Goal: Complete application form: Complete application form

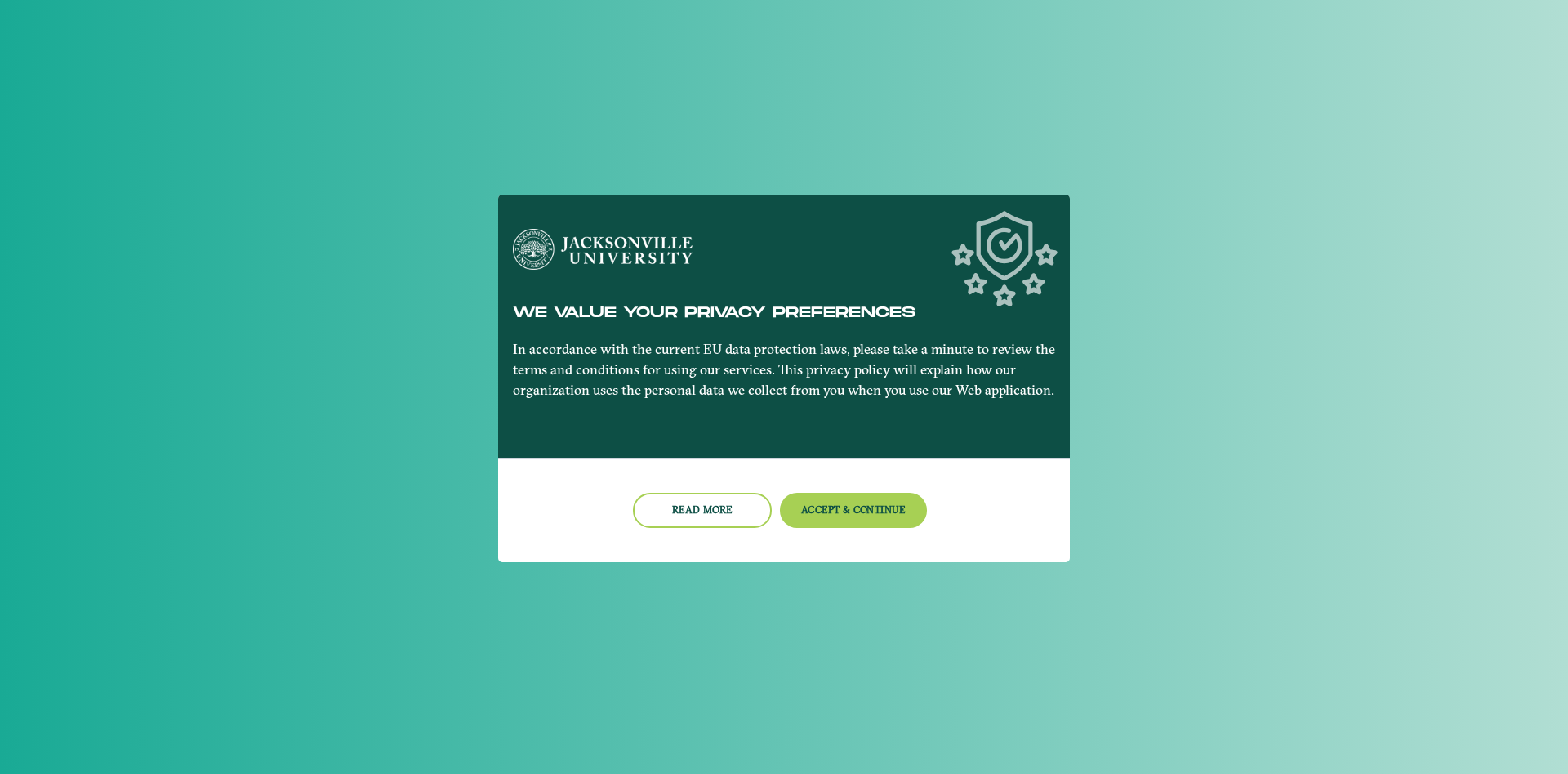
click at [877, 522] on button "Accept & Continue" at bounding box center [854, 510] width 148 height 36
click at [842, 504] on button "Accept & Continue" at bounding box center [854, 510] width 148 height 36
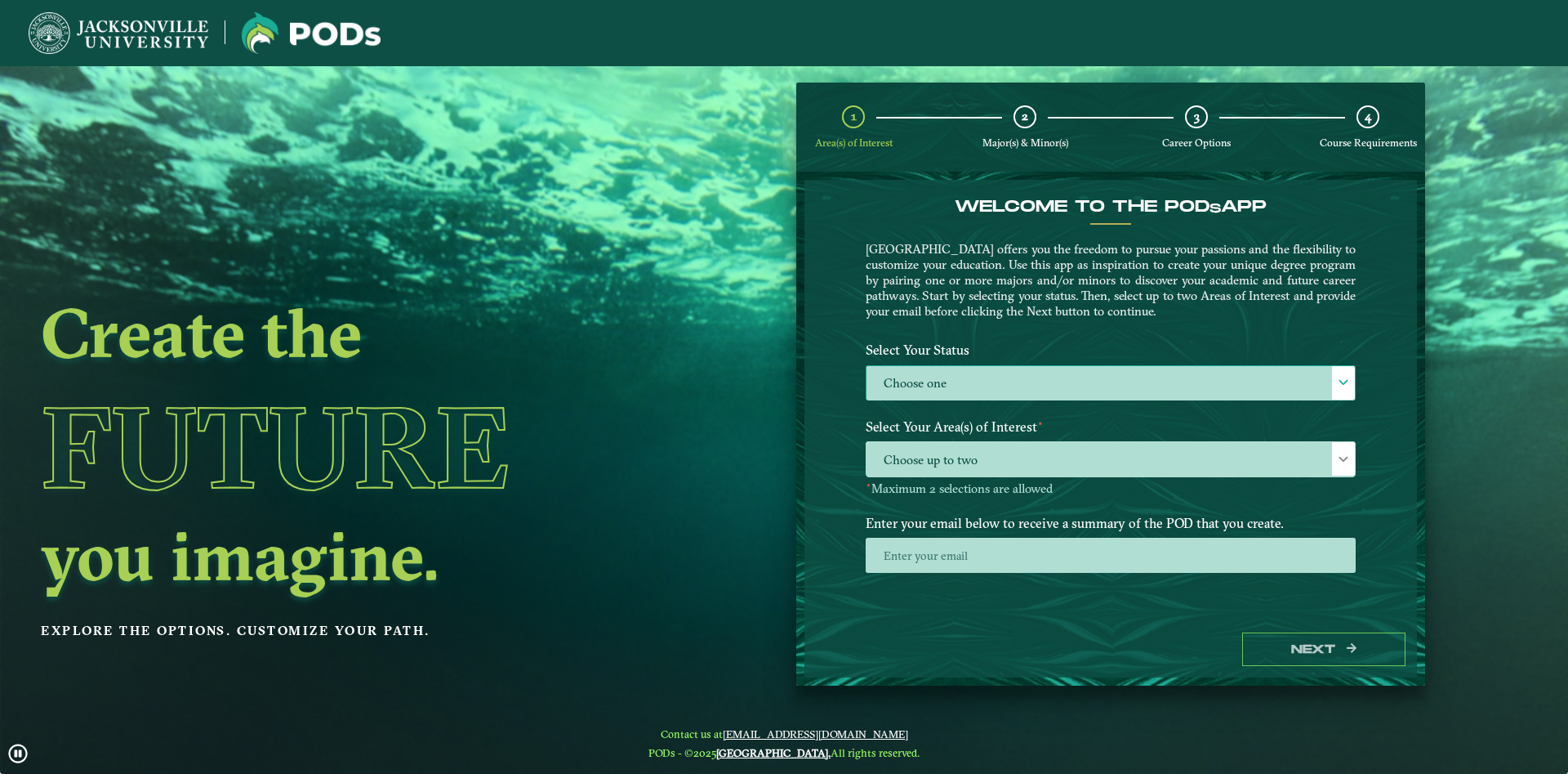
click at [985, 403] on div "Select Your Status Choose one Choose one" at bounding box center [1111, 373] width 515 height 77
click at [984, 394] on label "Choose one" at bounding box center [1110, 383] width 488 height 36
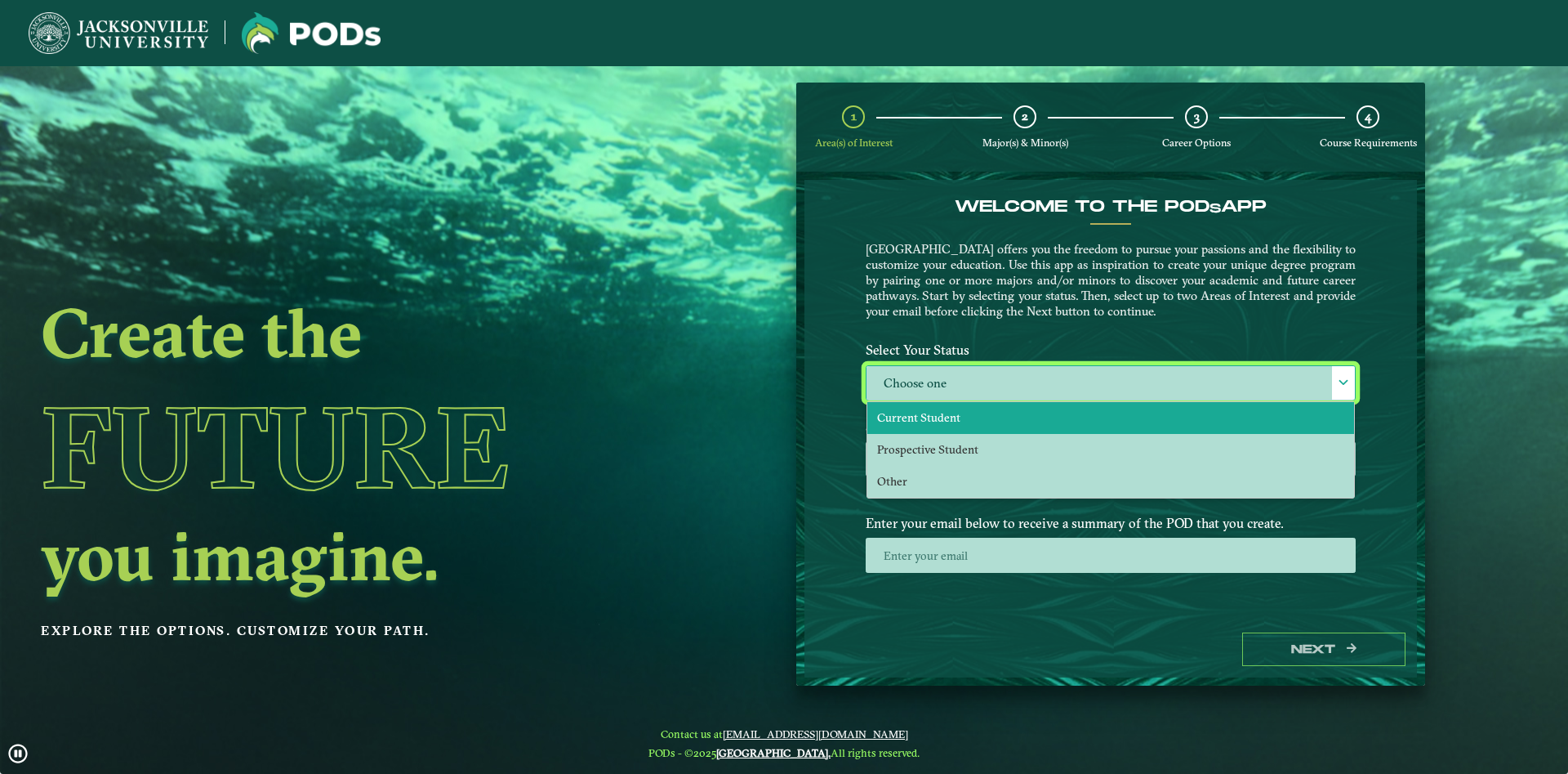
click at [955, 424] on span "Current Student" at bounding box center [918, 417] width 83 height 15
select select "[object Object]"
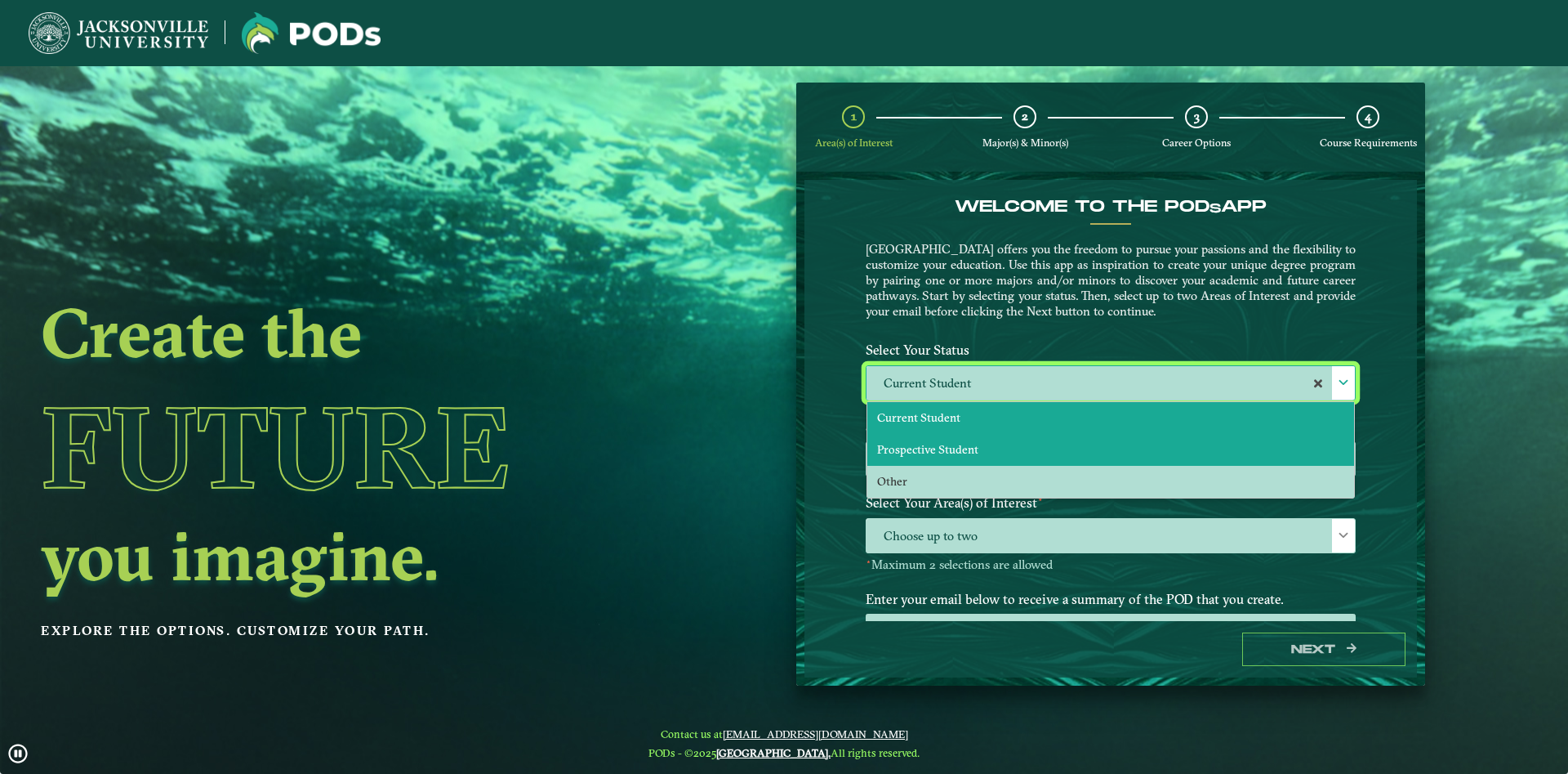
scroll to position [9, 76]
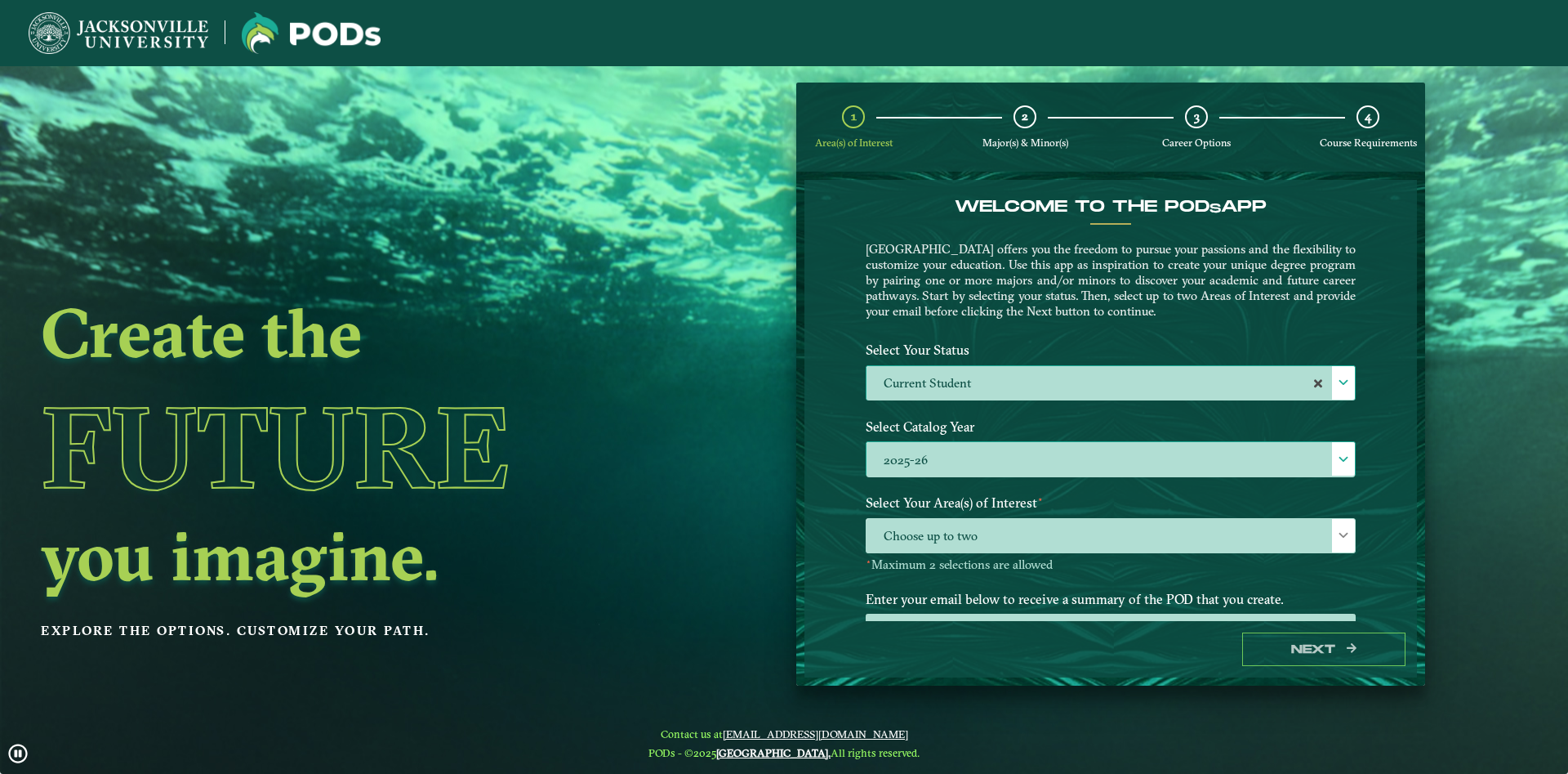
click at [931, 455] on label "2025-26" at bounding box center [1110, 460] width 488 height 36
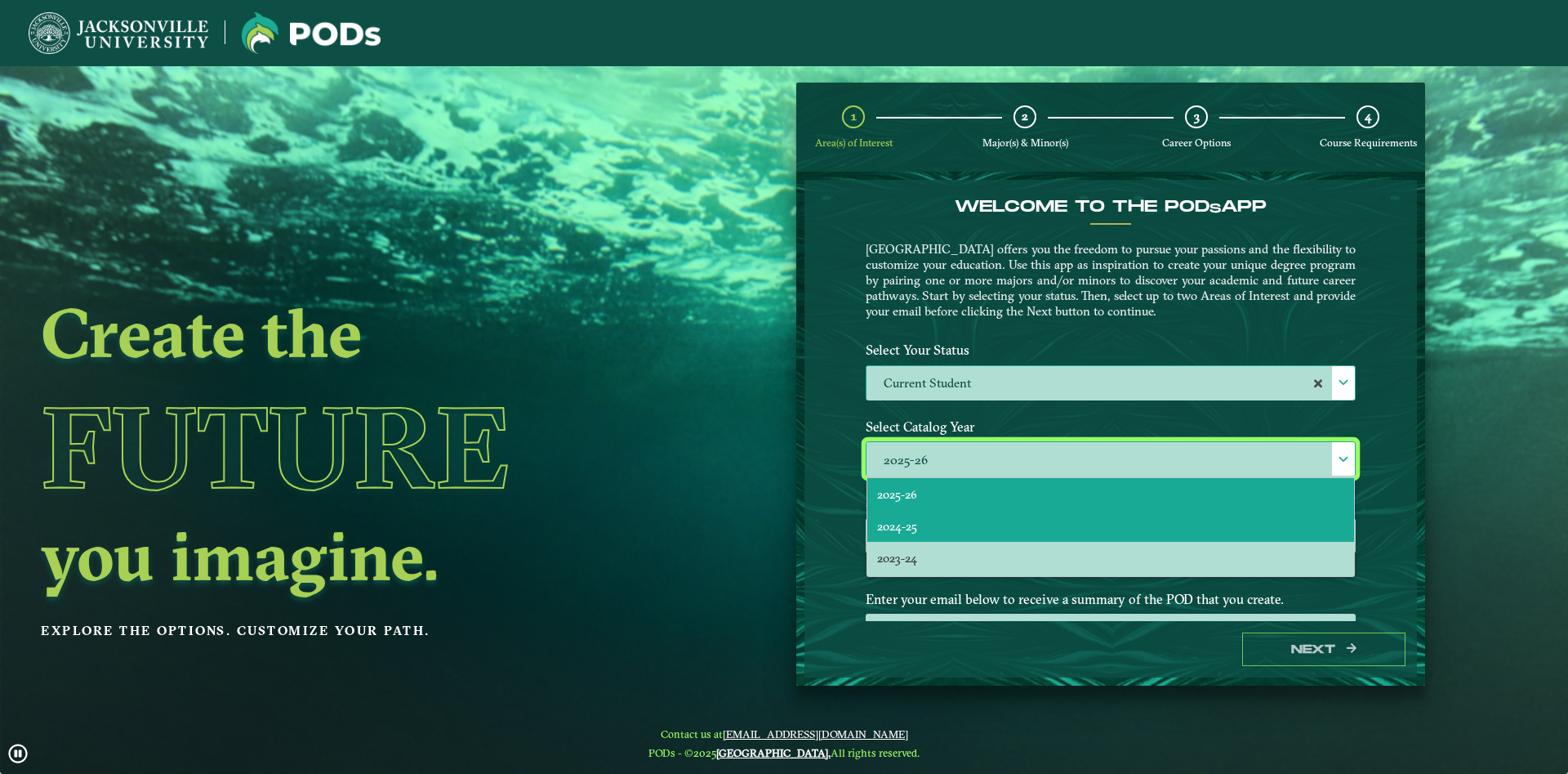
click at [932, 528] on li "2024-25" at bounding box center [1110, 525] width 486 height 32
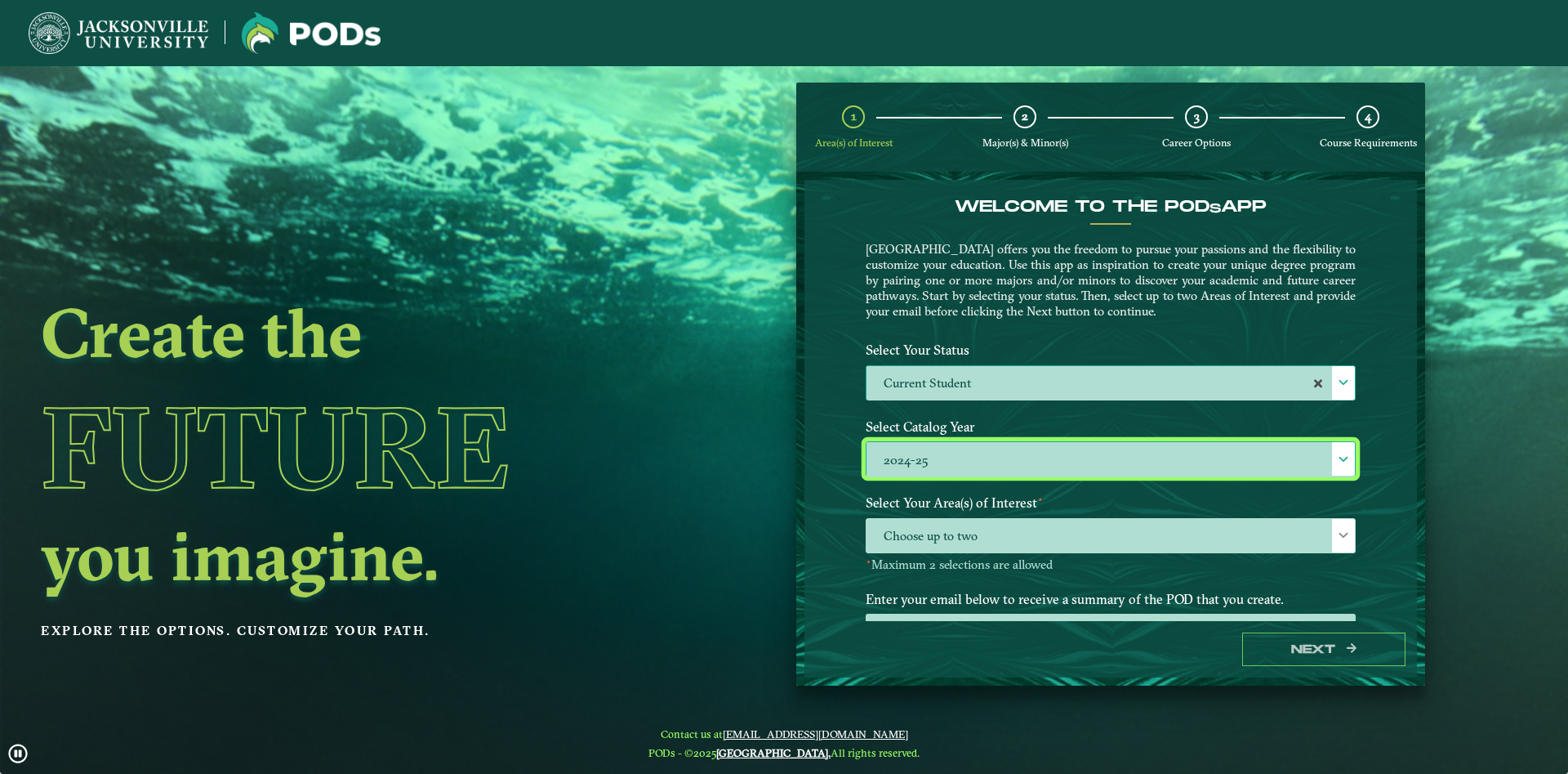
scroll to position [67, 0]
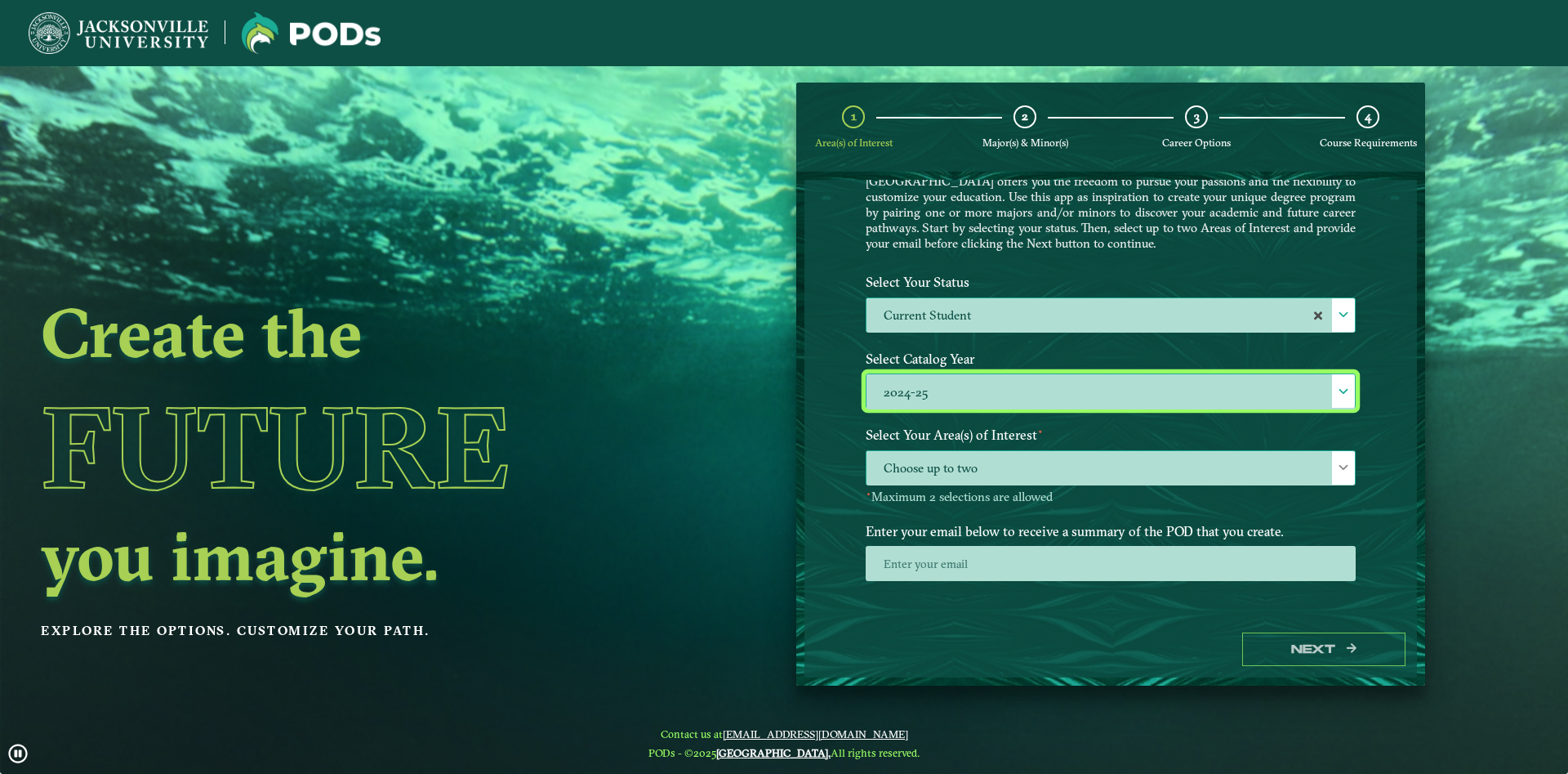
click at [1070, 478] on span "Choose up to two" at bounding box center [1110, 469] width 488 height 36
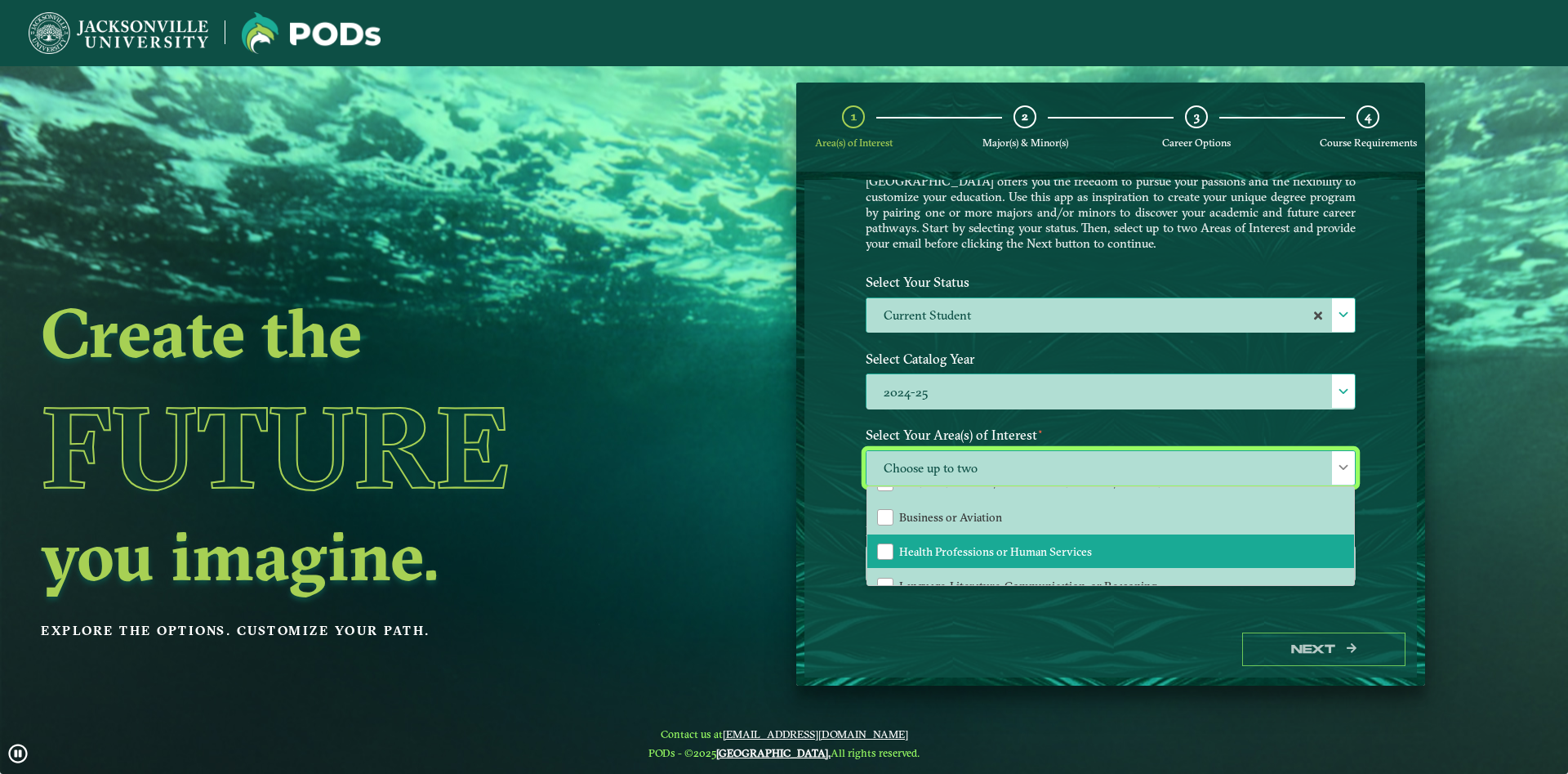
scroll to position [0, 0]
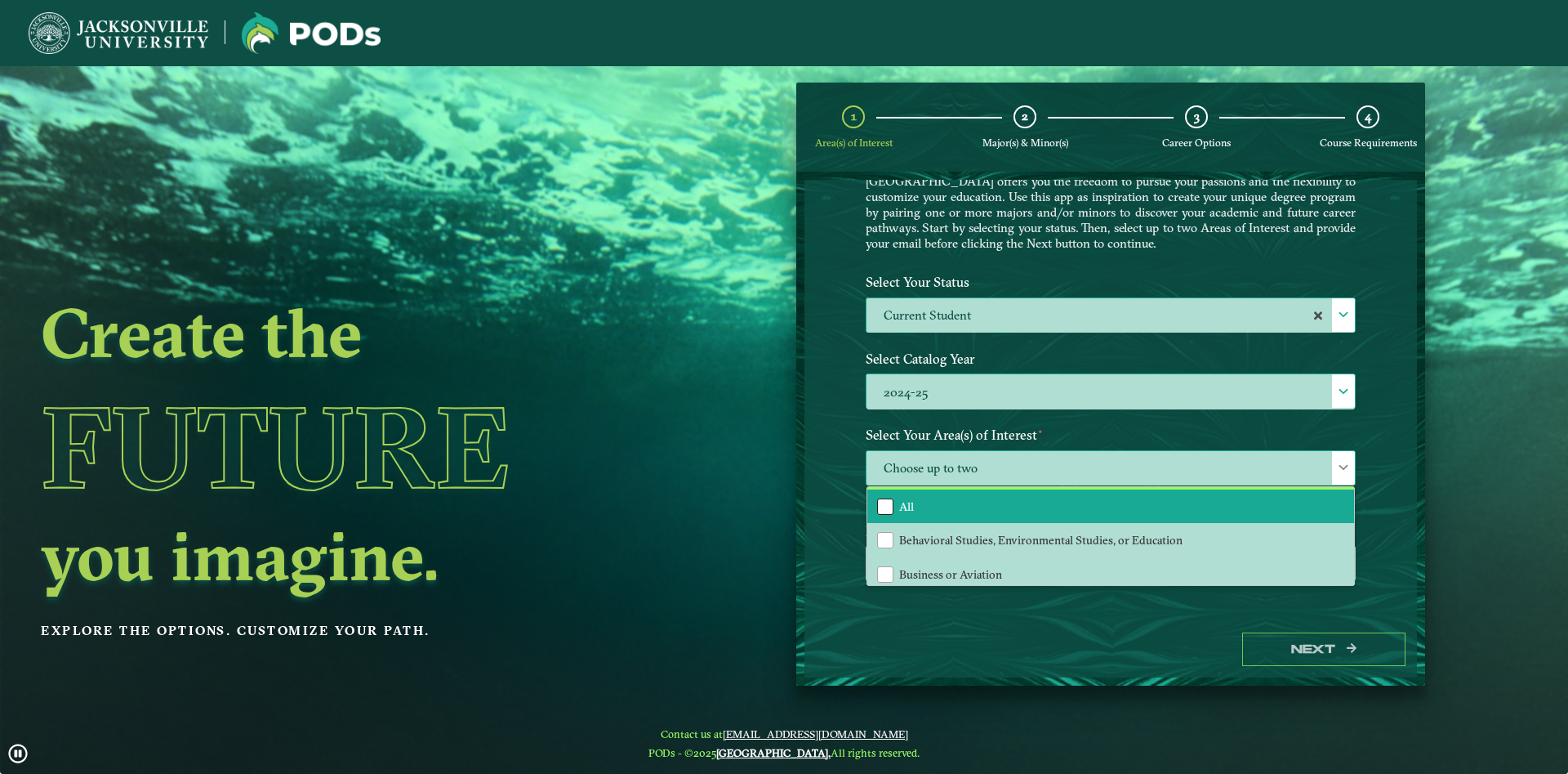
click at [891, 507] on div "All" at bounding box center [885, 506] width 16 height 16
click at [1385, 456] on div "Welcome to the POD s app Jacksonville University offers you the freedom to purs…" at bounding box center [1110, 399] width 612 height 441
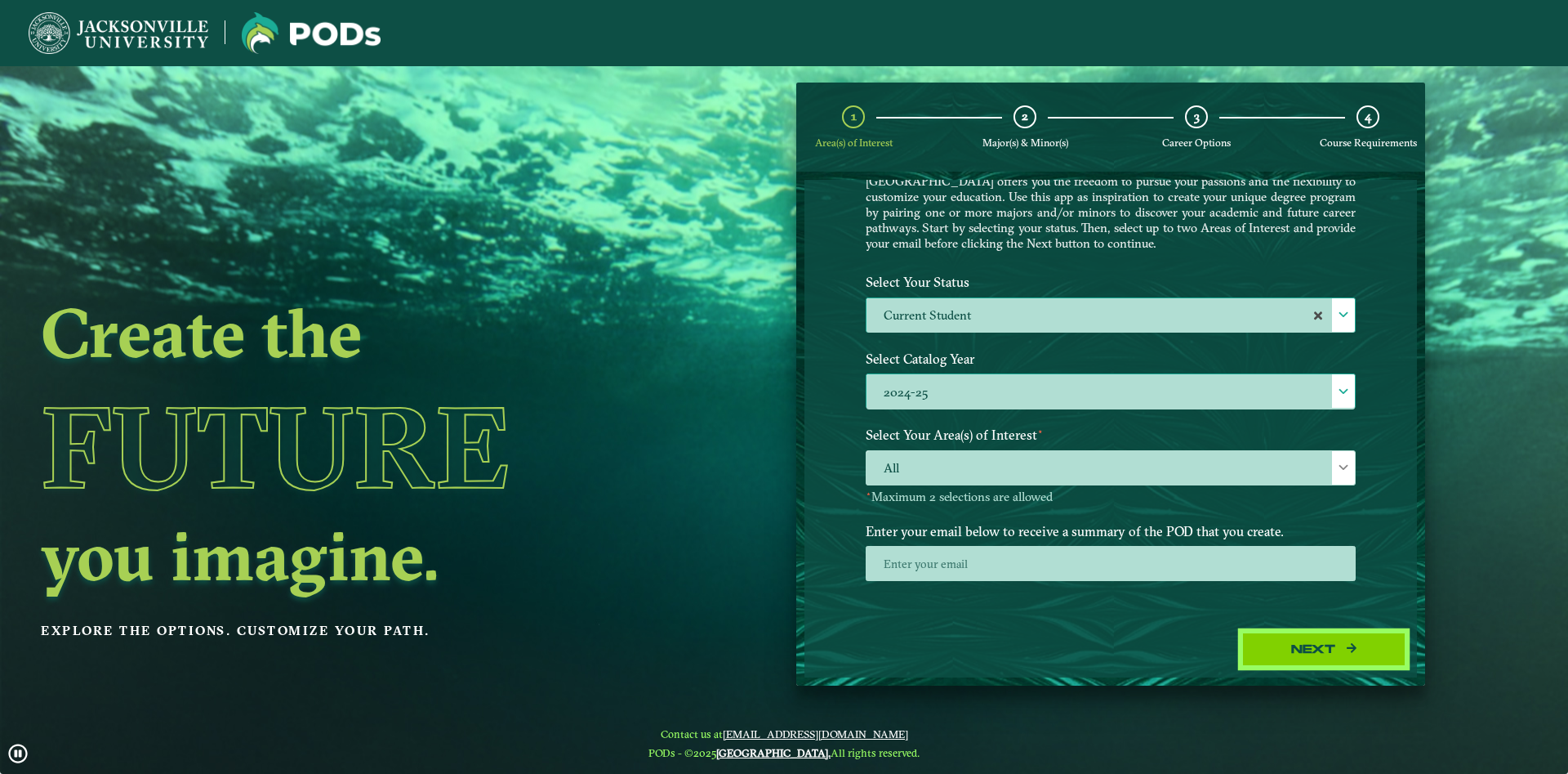
click at [1334, 652] on button "Next" at bounding box center [1324, 649] width 163 height 34
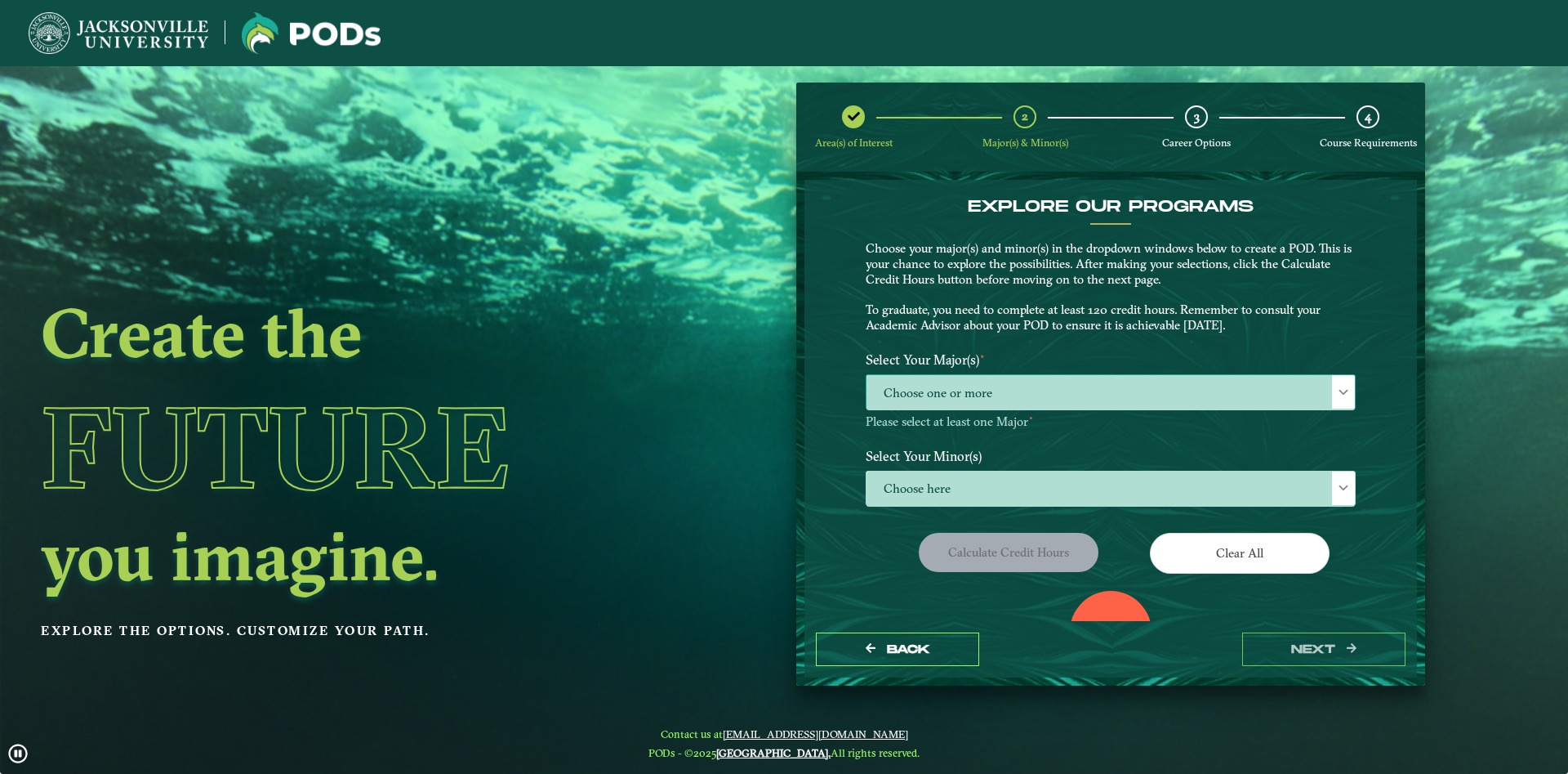
click at [1016, 401] on span "Choose one or more" at bounding box center [1110, 392] width 488 height 36
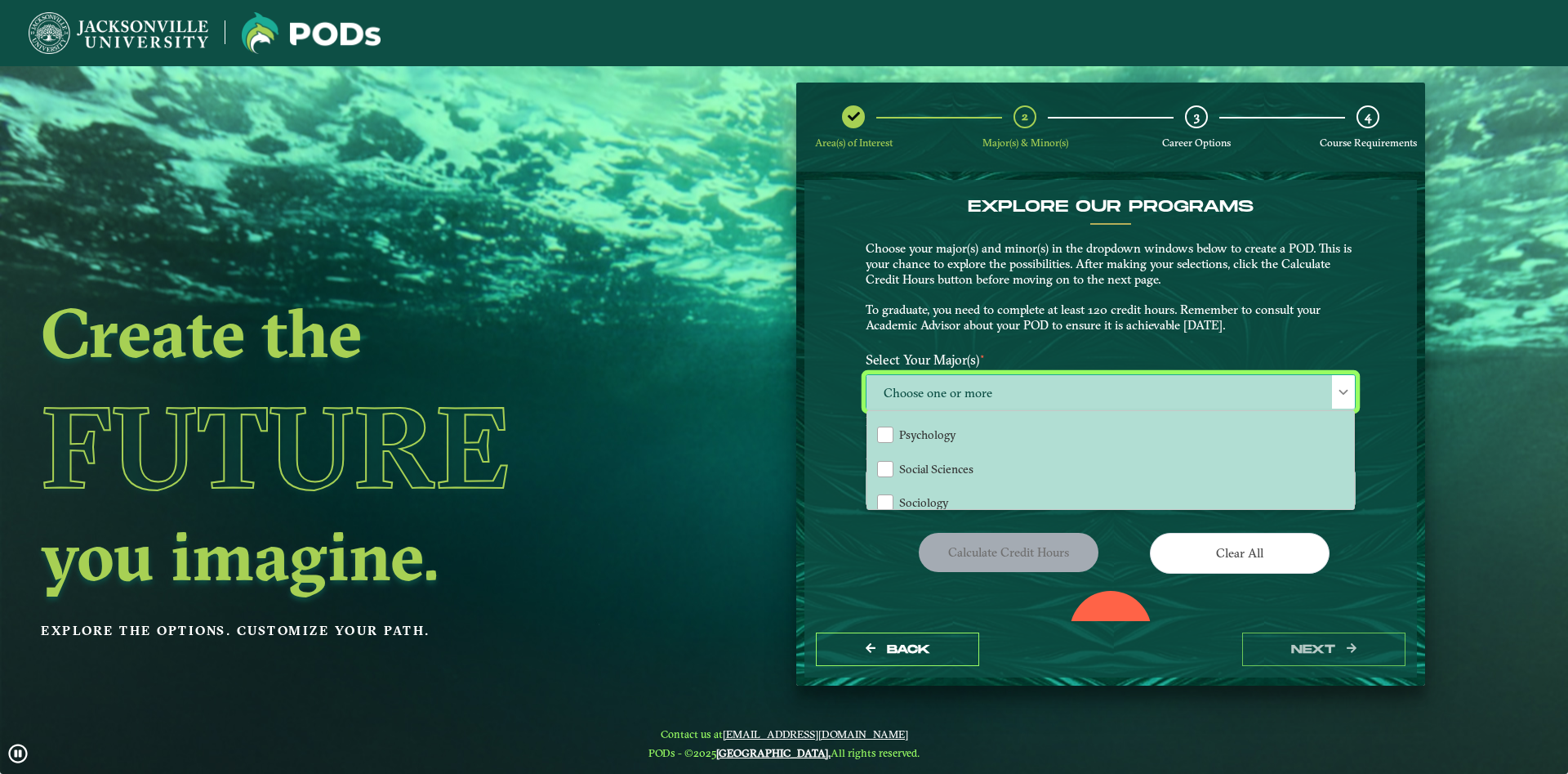
scroll to position [1944, 0]
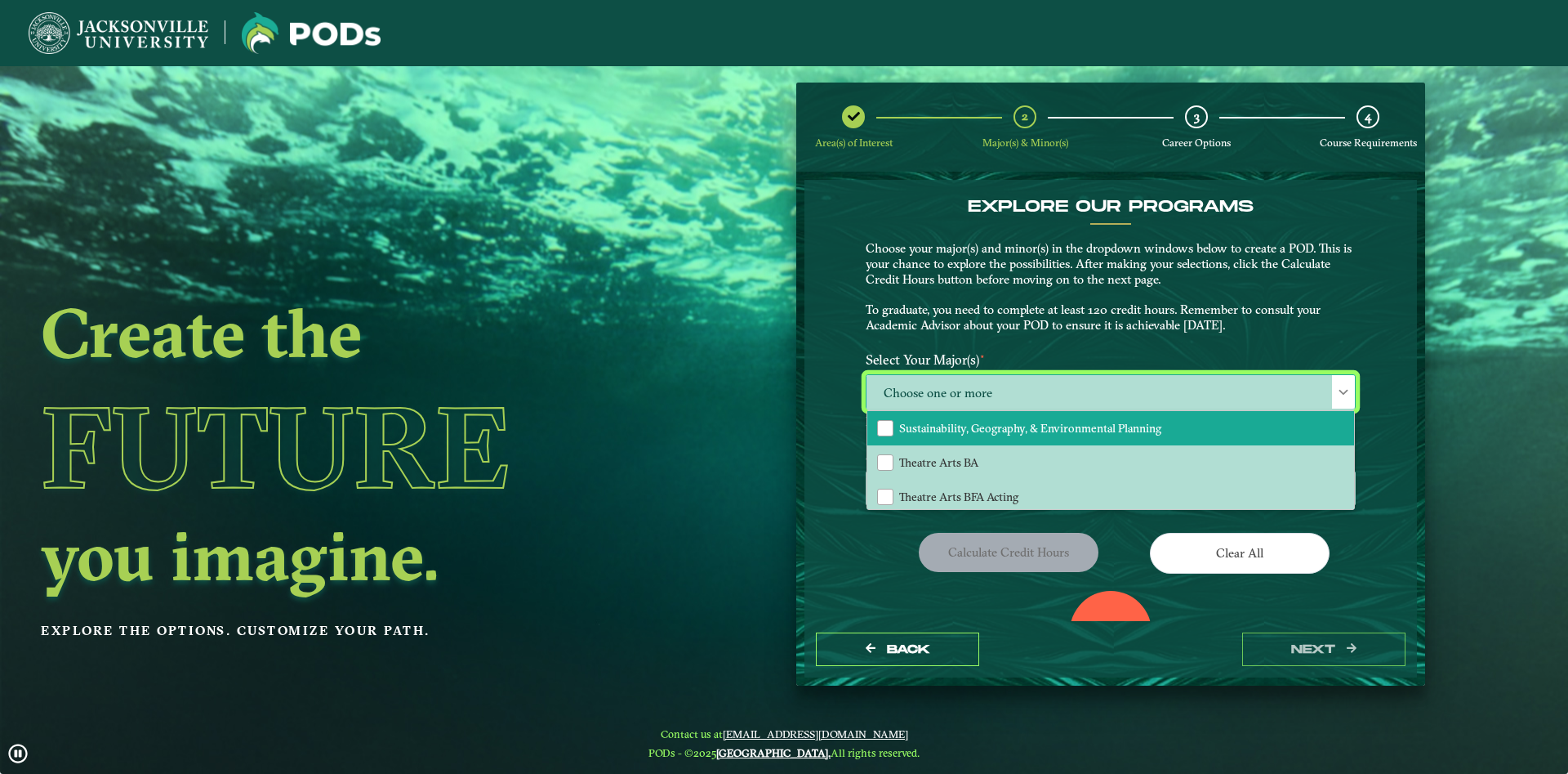
click at [1029, 432] on span "Sustainability, Geography, & Environmental Planning" at bounding box center [1029, 428] width 262 height 15
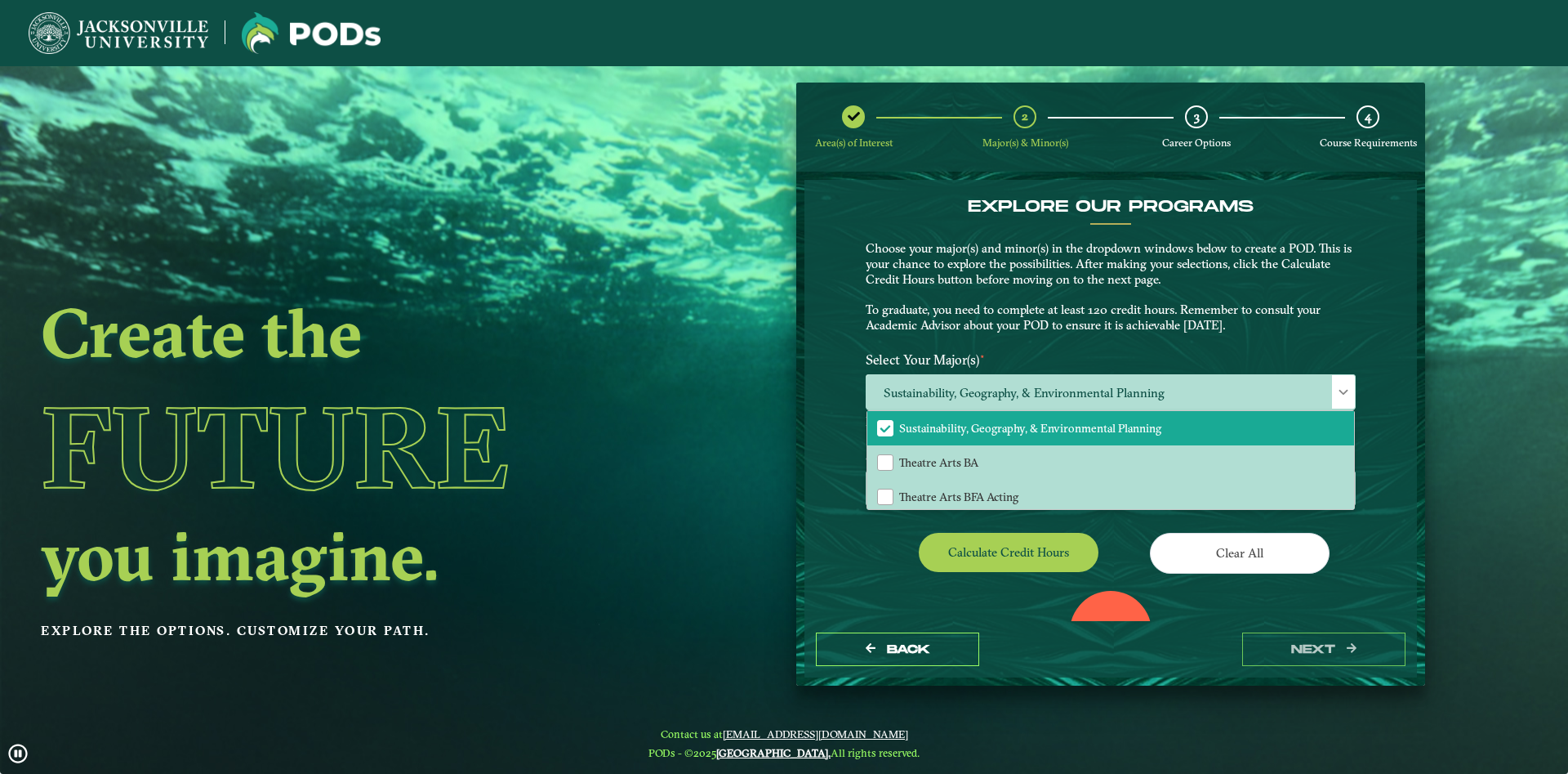
click at [826, 555] on div "EXPLORE OUR PROGRAMS Choose your major(s) and minor(s) in the dropdown windows …" at bounding box center [1110, 399] width 612 height 441
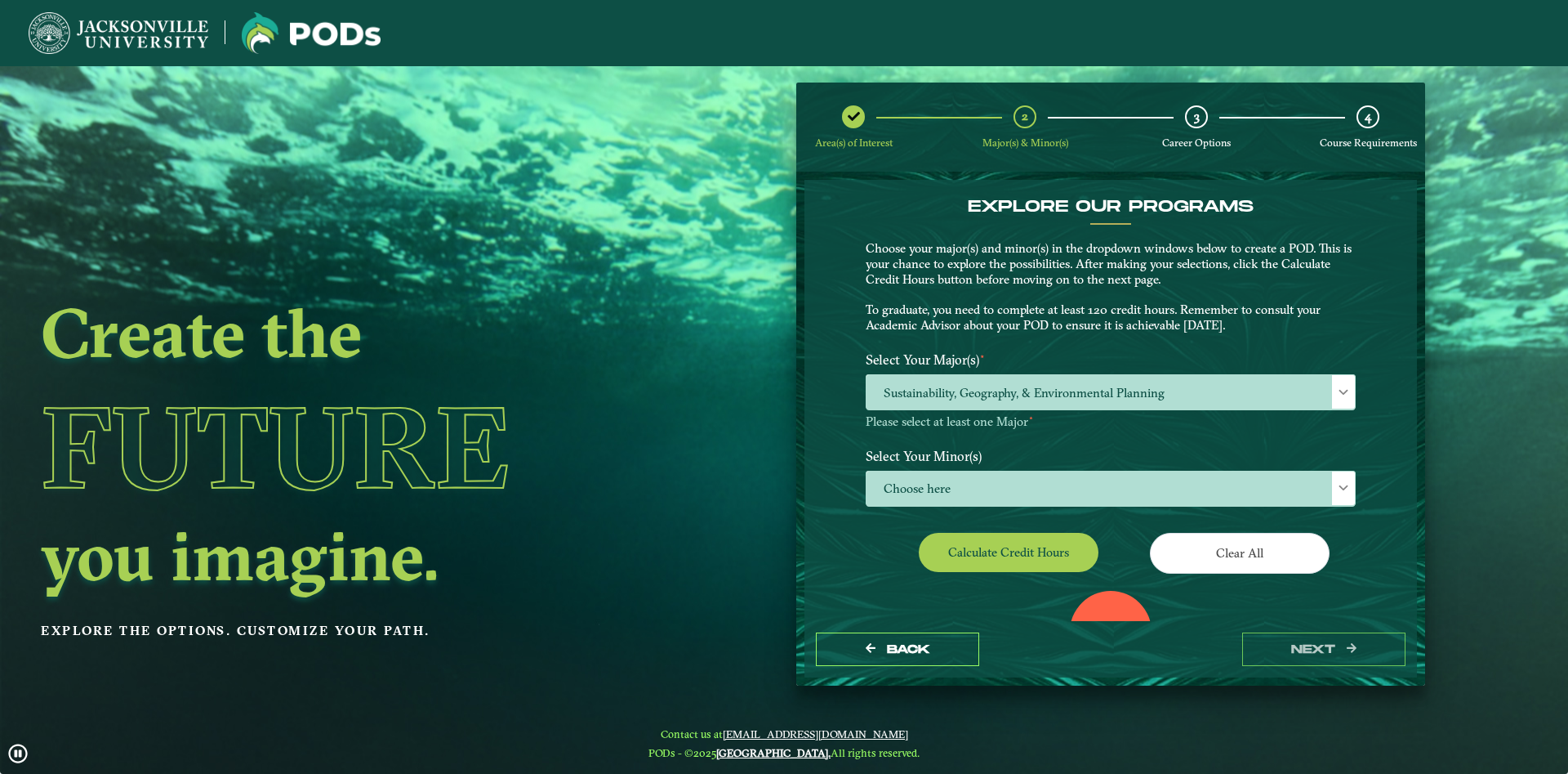
click at [925, 458] on label "Select Your Minor(s)" at bounding box center [1111, 455] width 515 height 30
click at [946, 488] on span "Choose here" at bounding box center [1110, 489] width 488 height 36
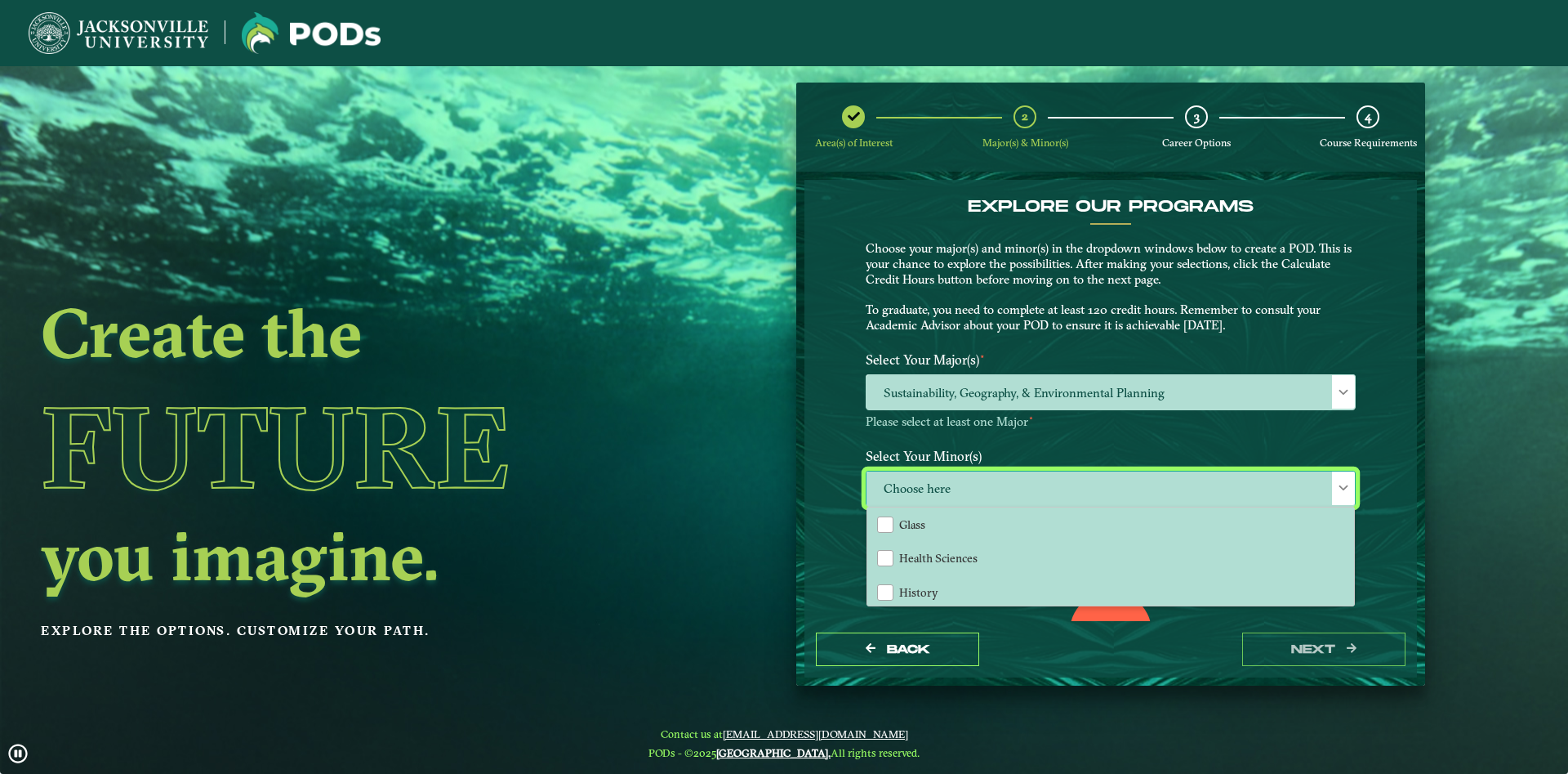
scroll to position [970, 0]
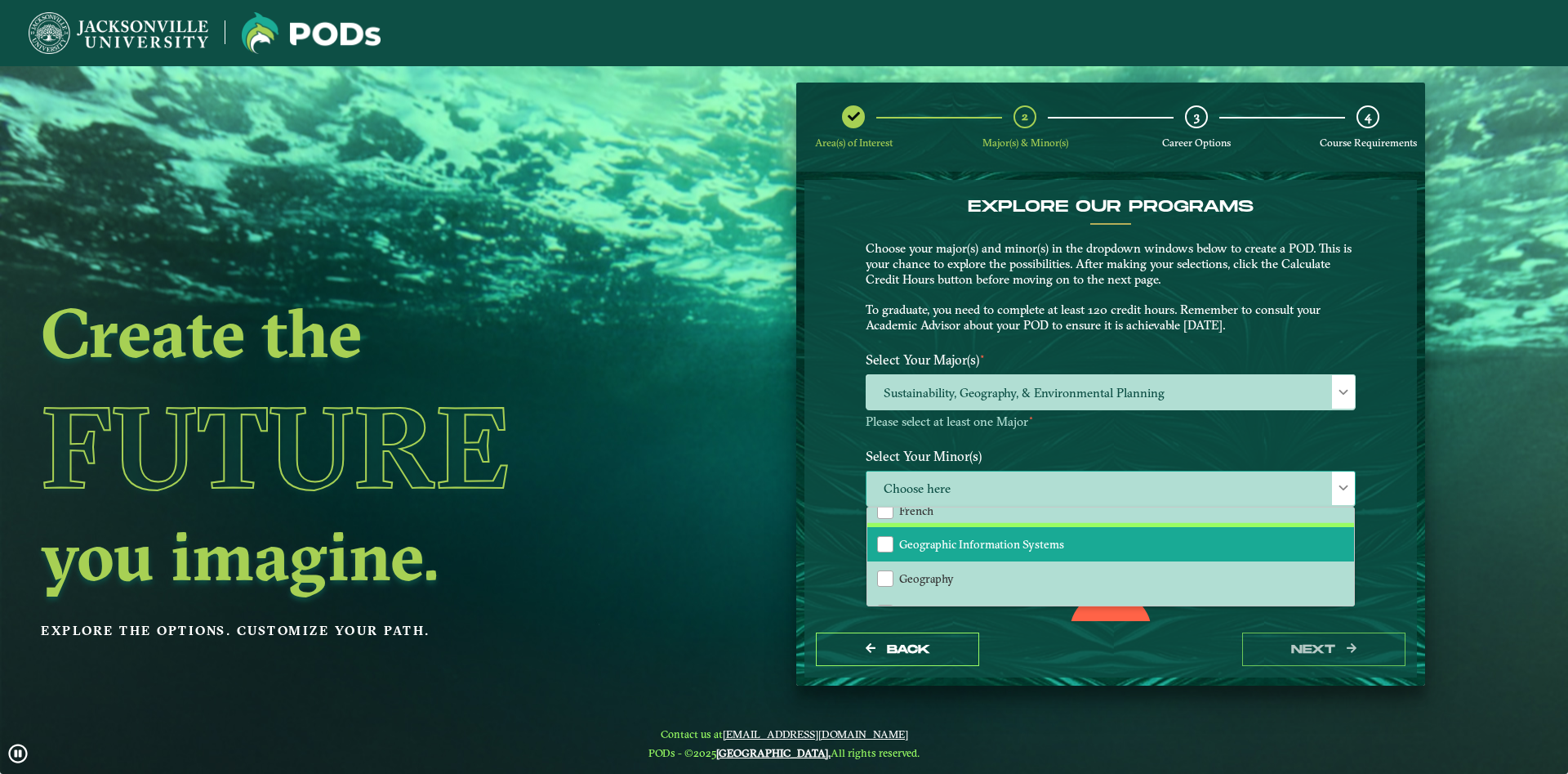
click at [1012, 541] on span "Geographic Information Systems" at bounding box center [981, 544] width 165 height 15
click at [1400, 549] on div "EXPLORE OUR PROGRAMS Choose your major(s) and minor(s) in the dropdown windows …" at bounding box center [1110, 399] width 612 height 441
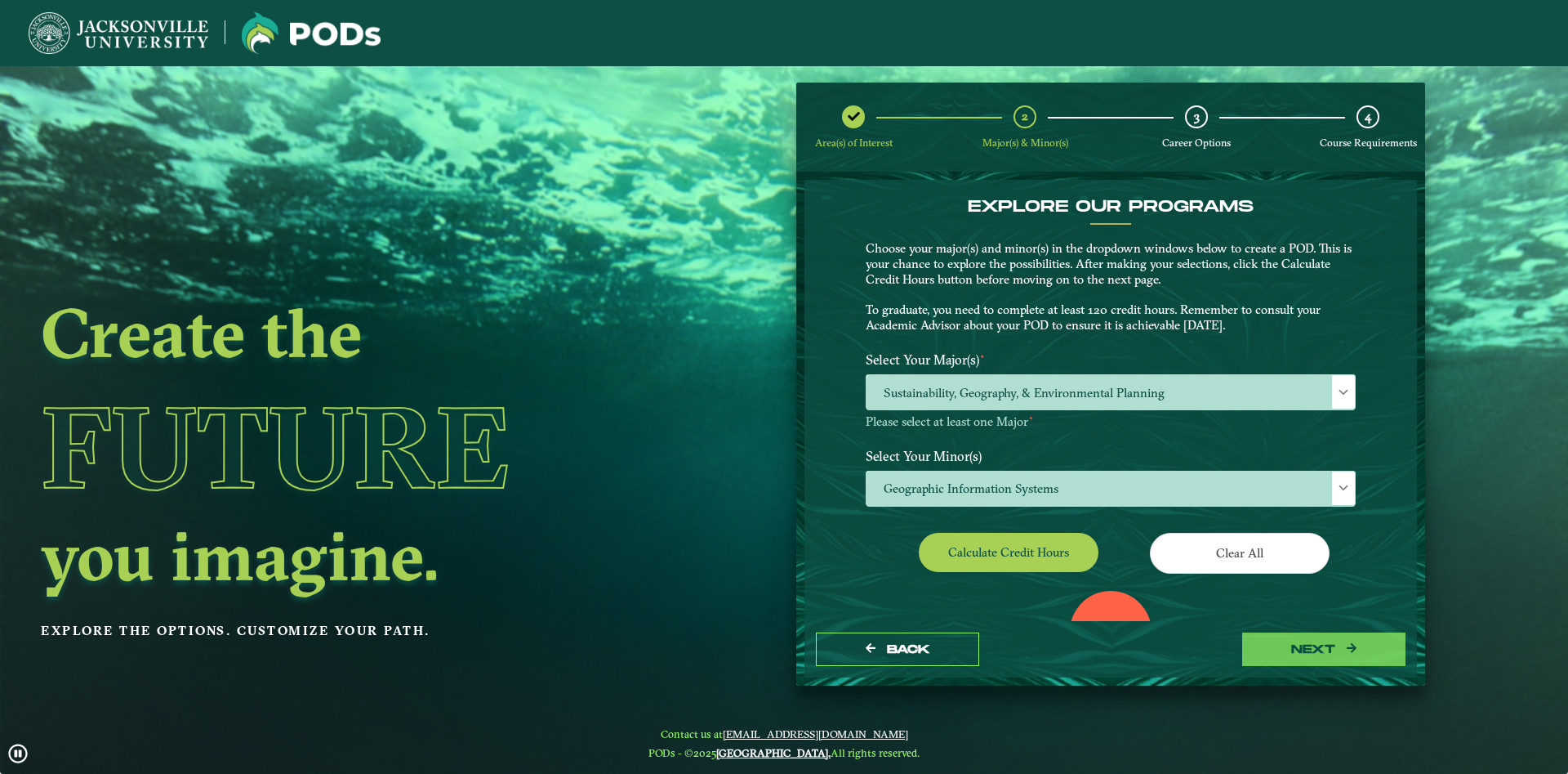
click at [1301, 661] on div "Back next" at bounding box center [1110, 648] width 612 height 56
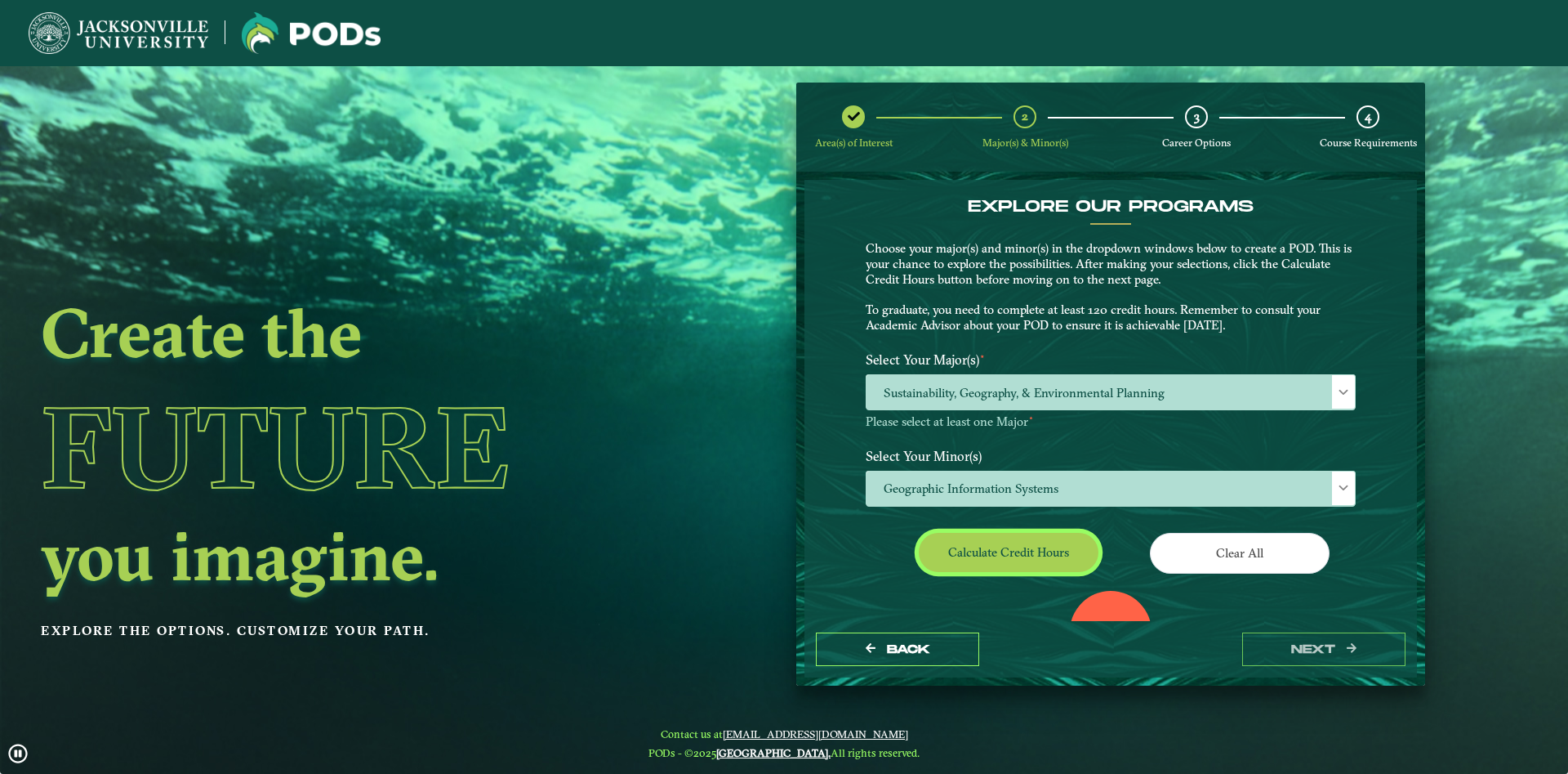
click at [1012, 551] on button "Calculate credit hours" at bounding box center [1008, 551] width 179 height 38
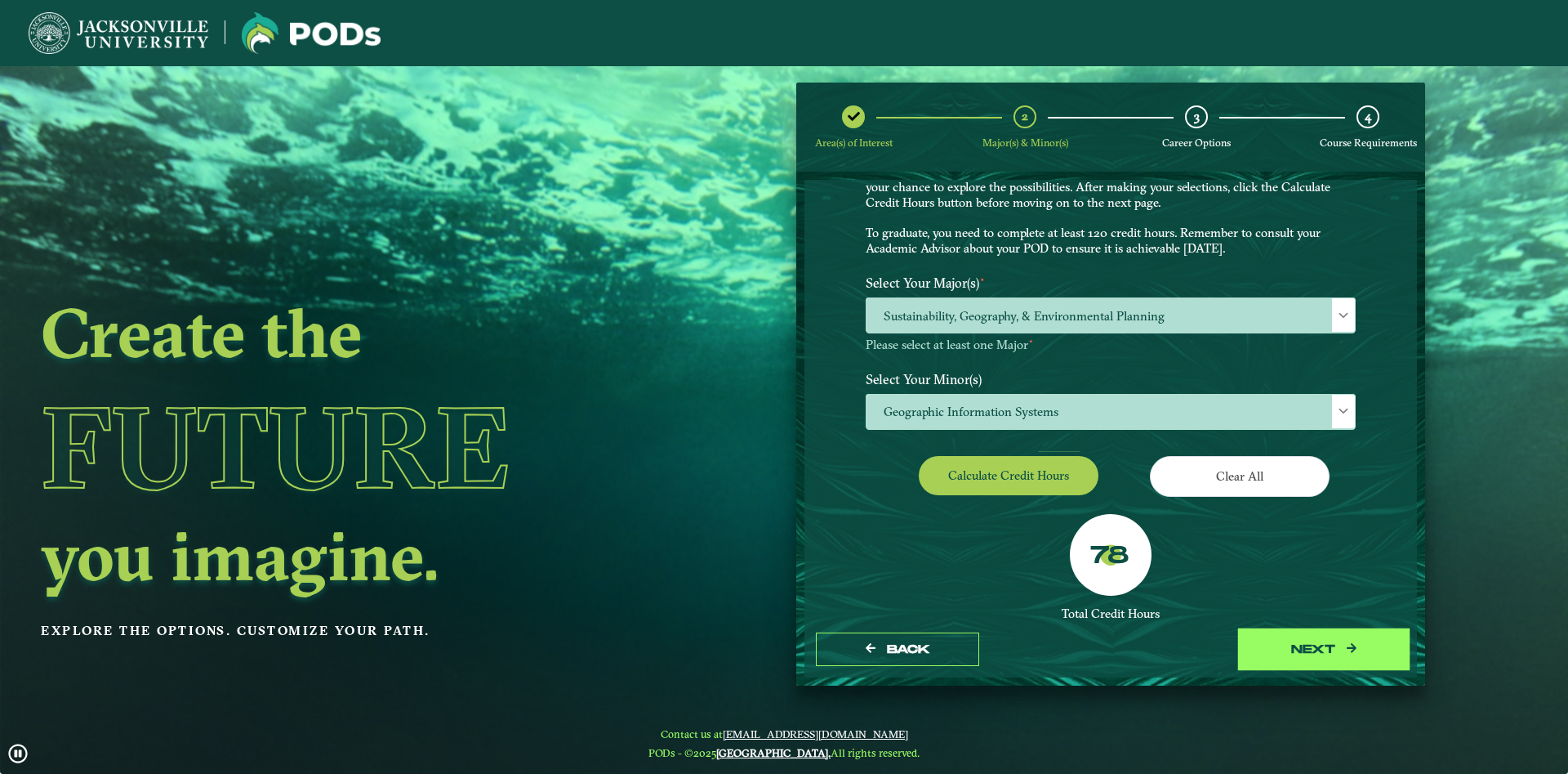
click at [1303, 641] on button "next" at bounding box center [1324, 649] width 163 height 34
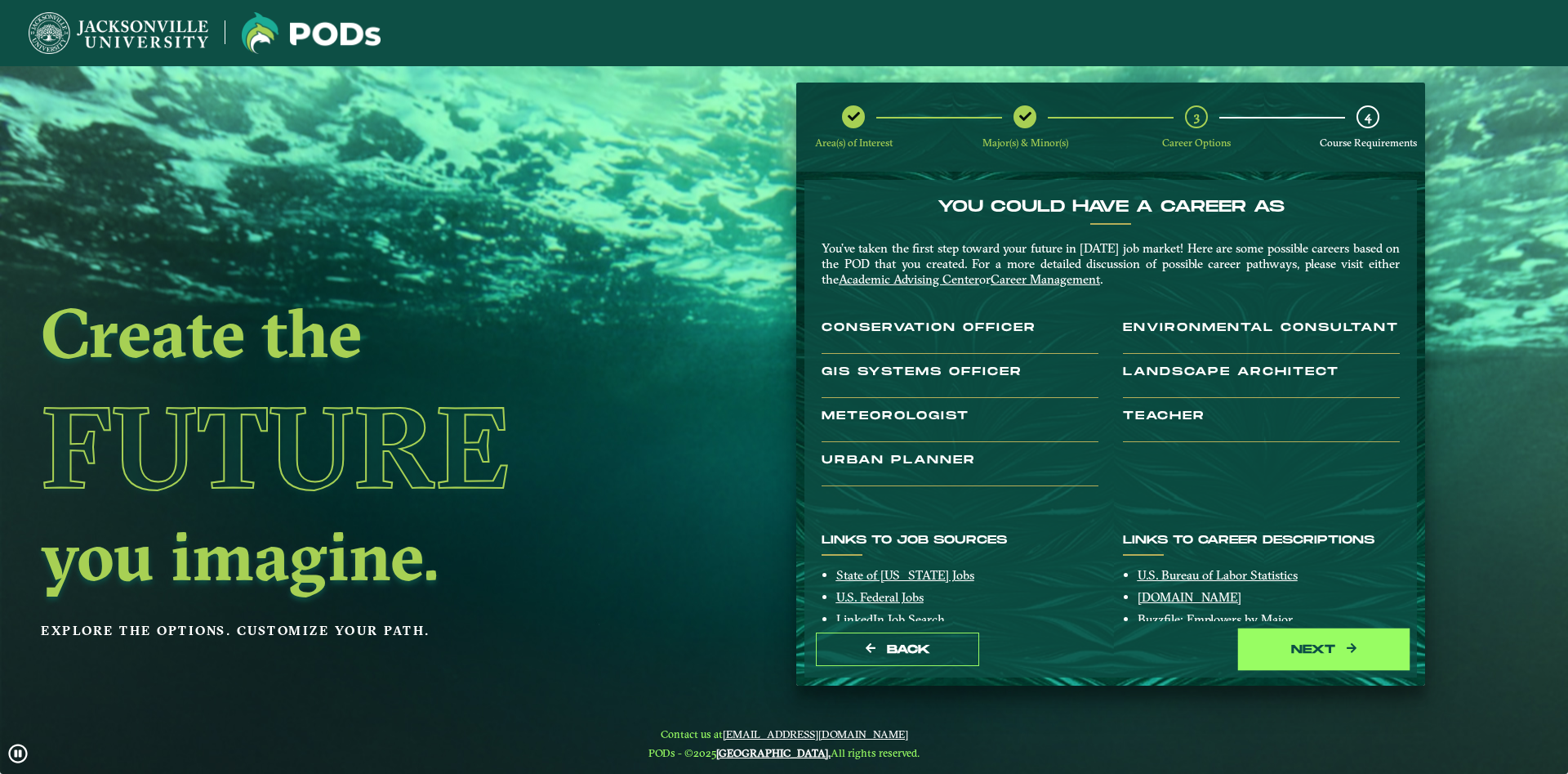
click at [1307, 644] on button "next" at bounding box center [1324, 649] width 163 height 34
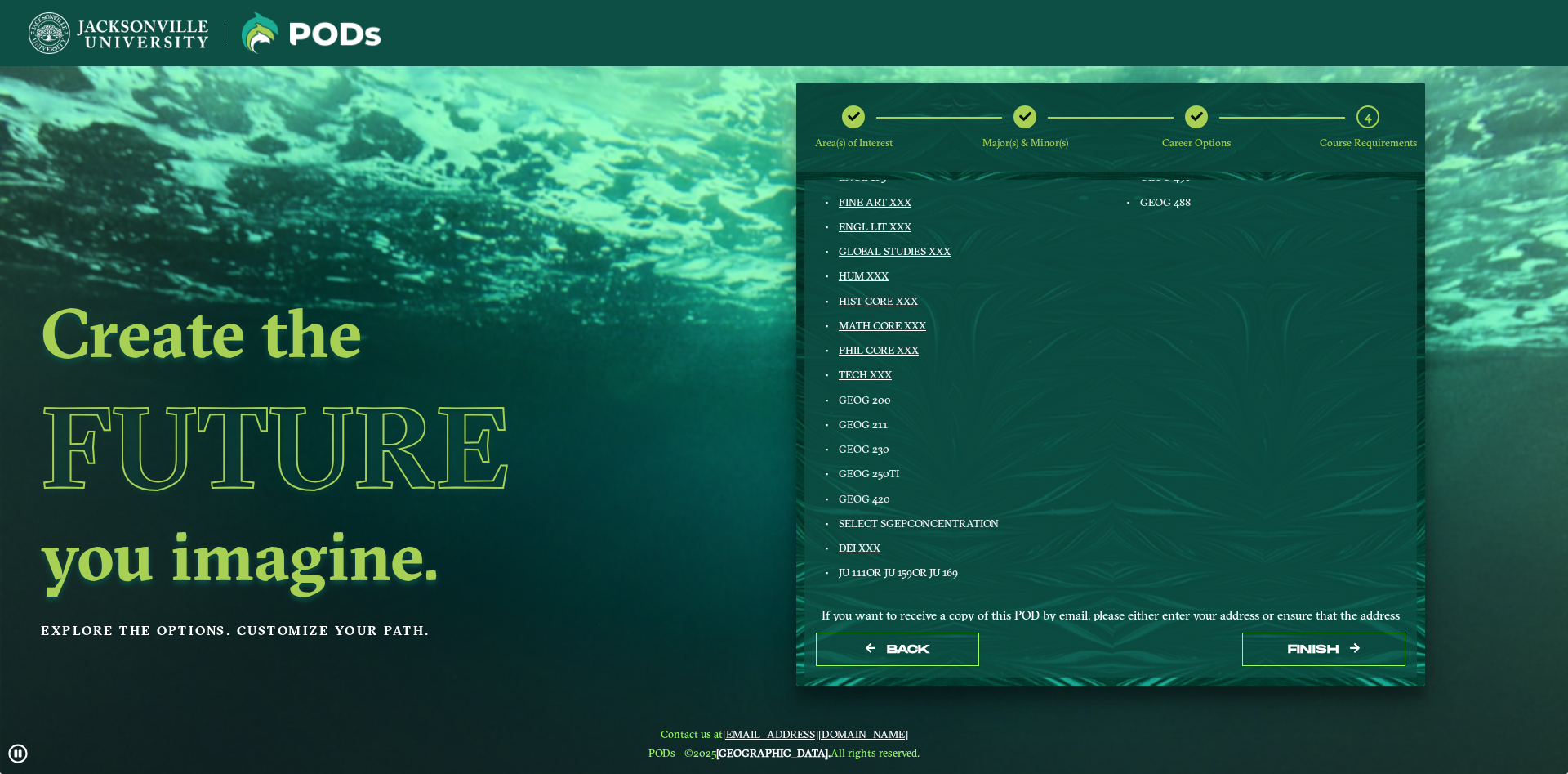
scroll to position [93, 0]
